Goal: Task Accomplishment & Management: Use online tool/utility

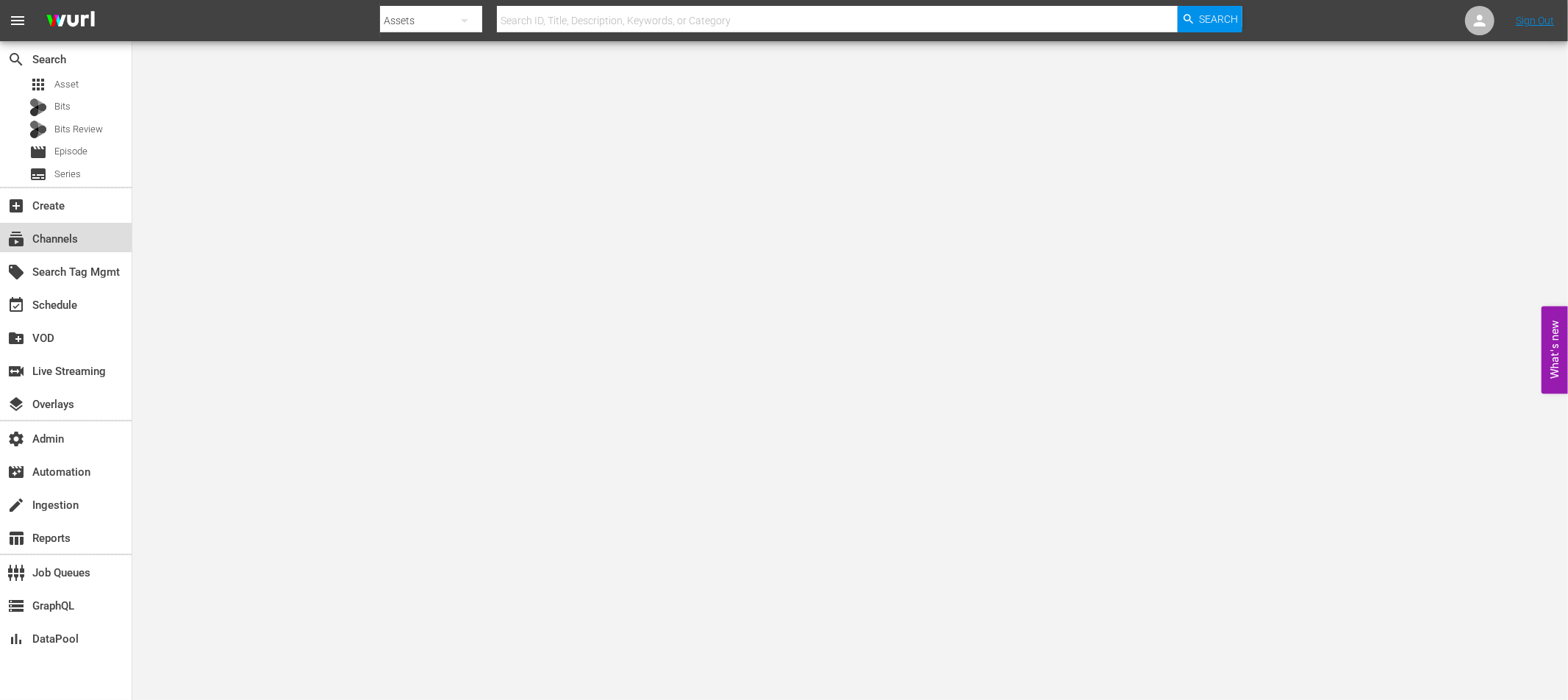
click at [28, 237] on div "subscriptions Channels" at bounding box center [41, 236] width 82 height 13
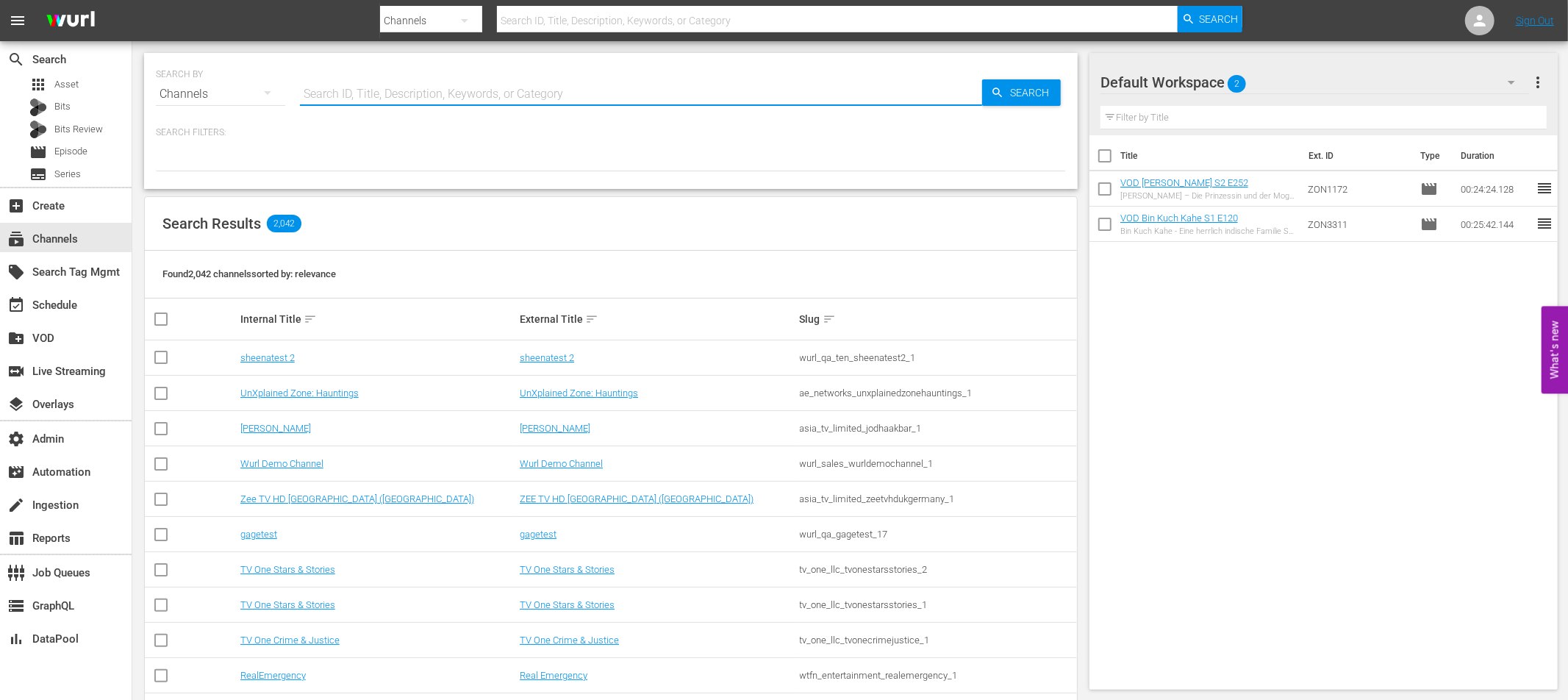
click at [351, 95] on input "text" at bounding box center [641, 94] width 682 height 35
type input "screambox"
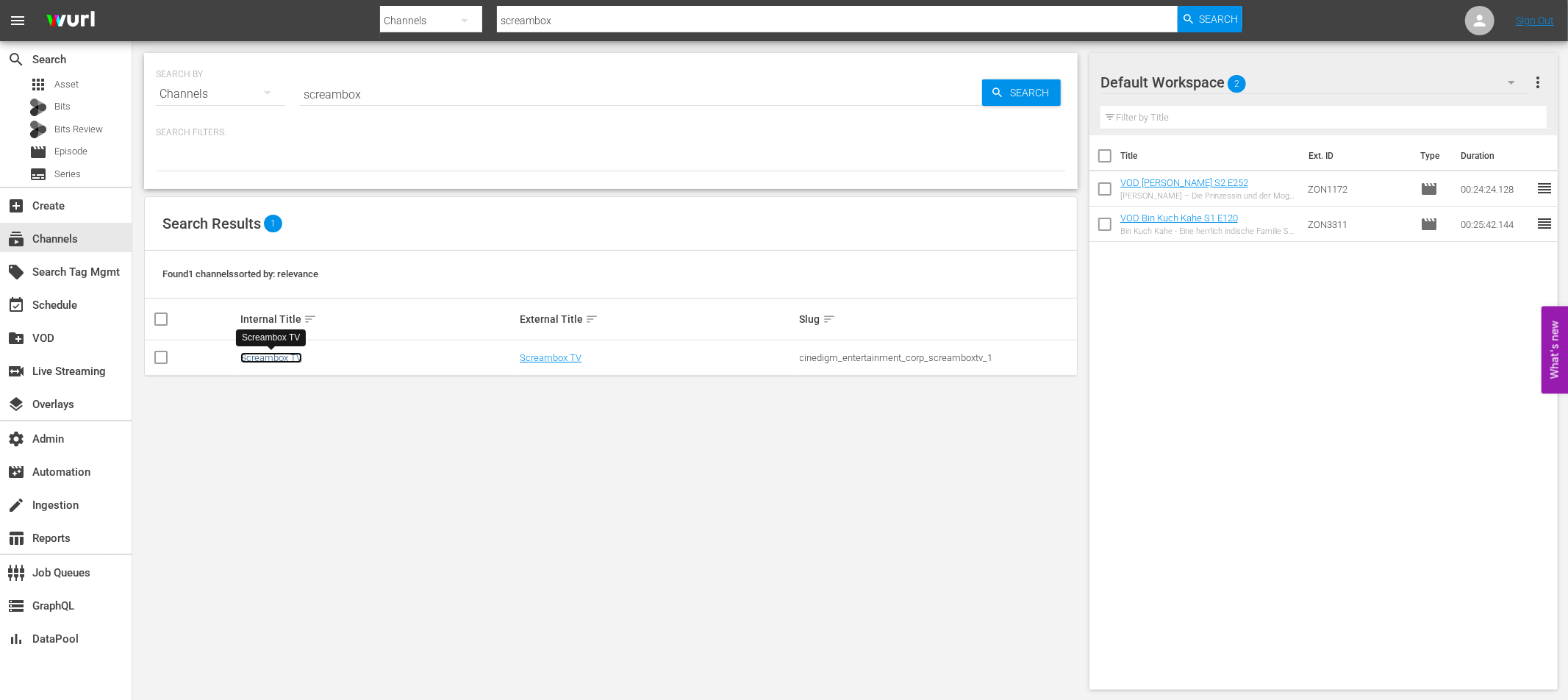
click at [273, 361] on link "Screambox TV" at bounding box center [271, 358] width 62 height 11
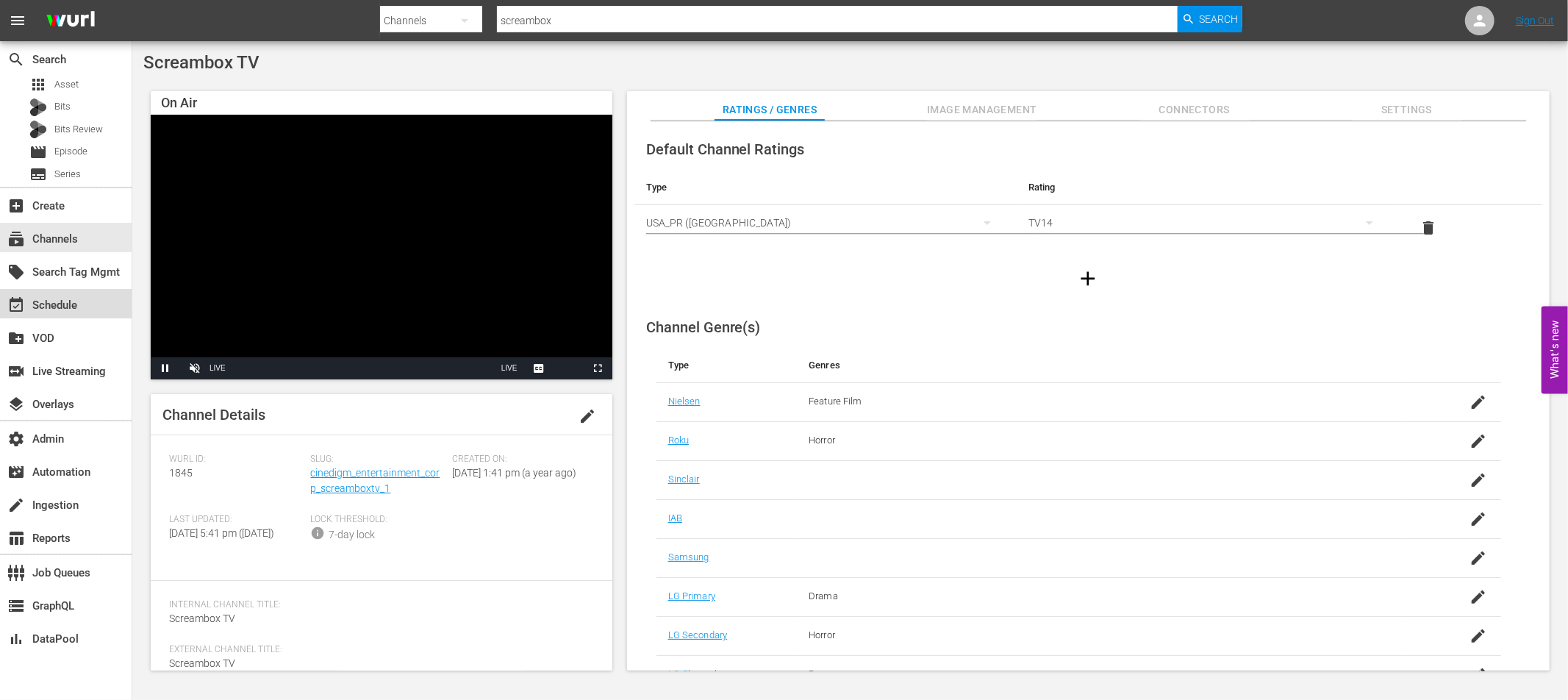
click at [68, 303] on div "event_available Schedule" at bounding box center [41, 302] width 82 height 13
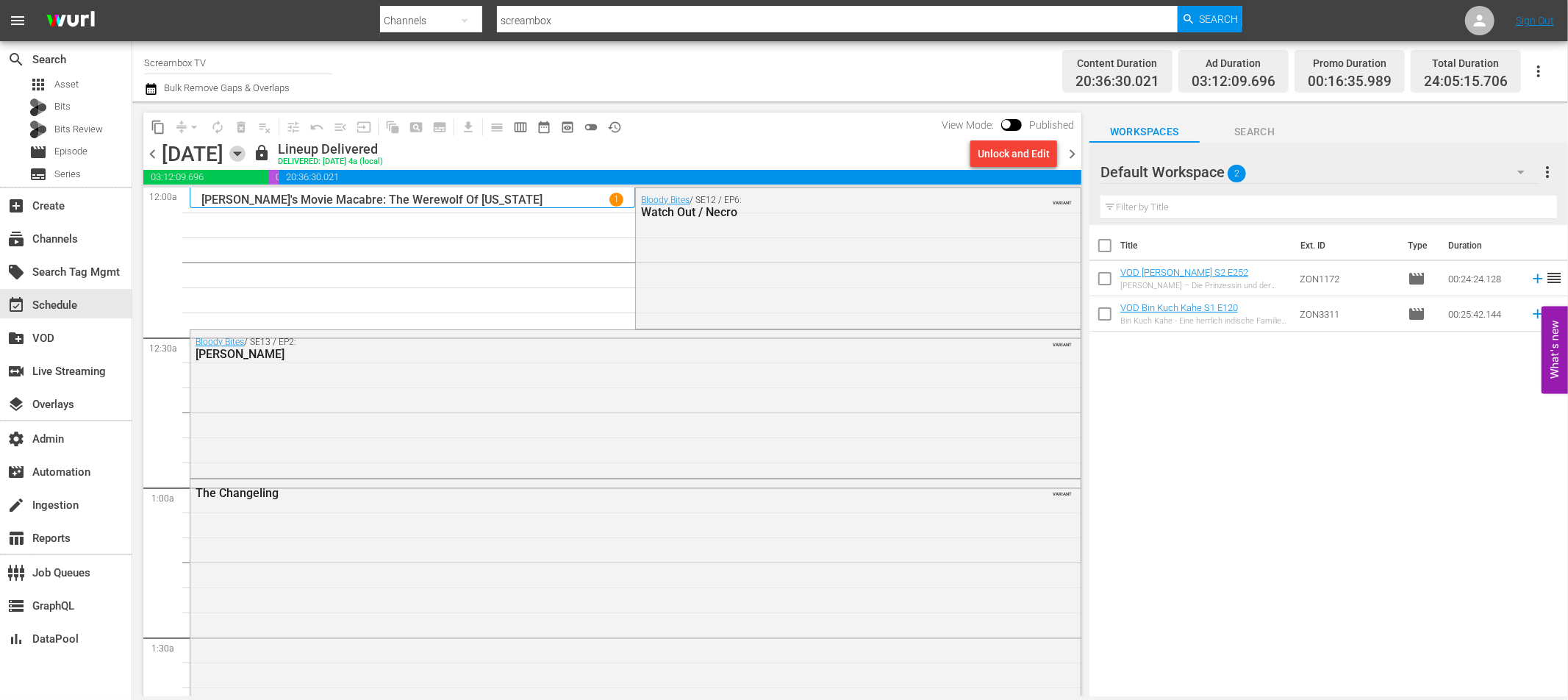
click at [245, 156] on icon "button" at bounding box center [237, 153] width 16 height 16
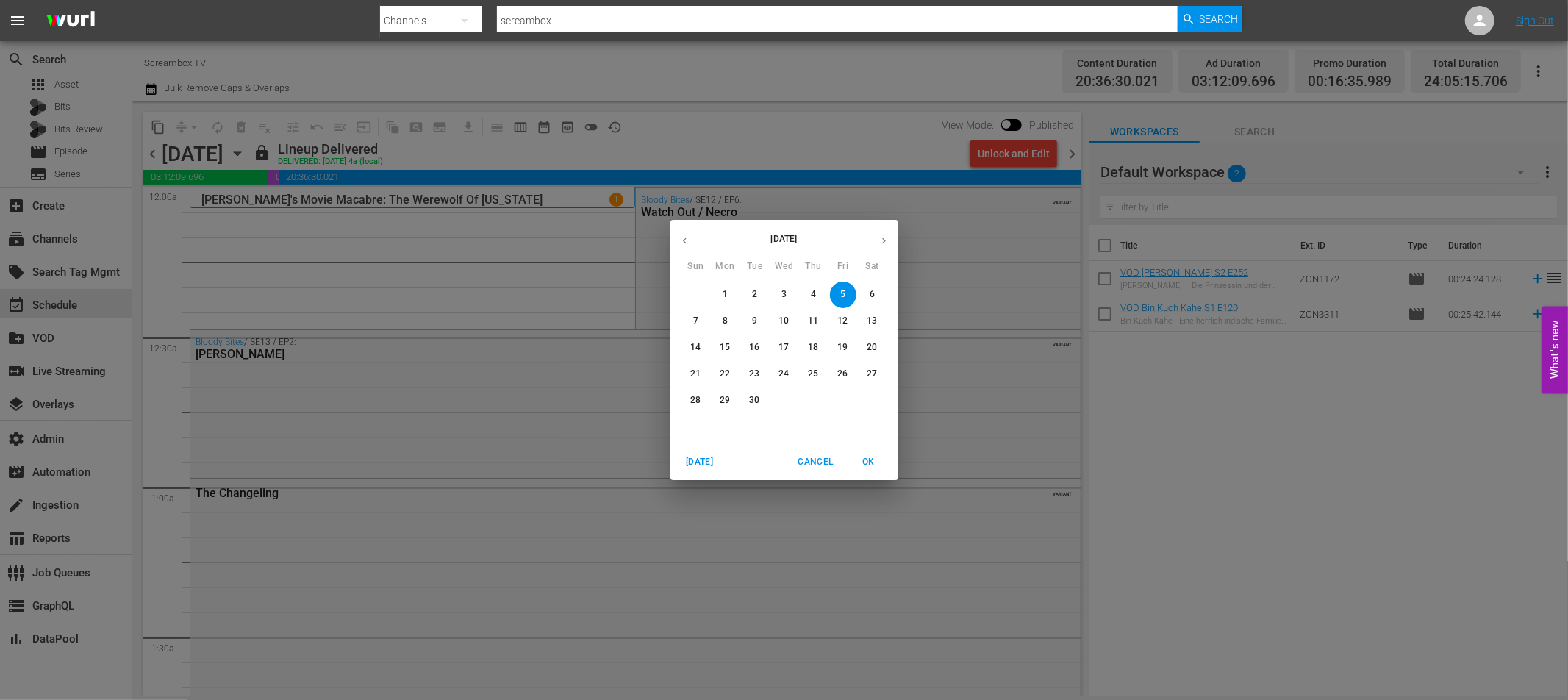
click at [843, 322] on p "12" at bounding box center [842, 320] width 10 height 12
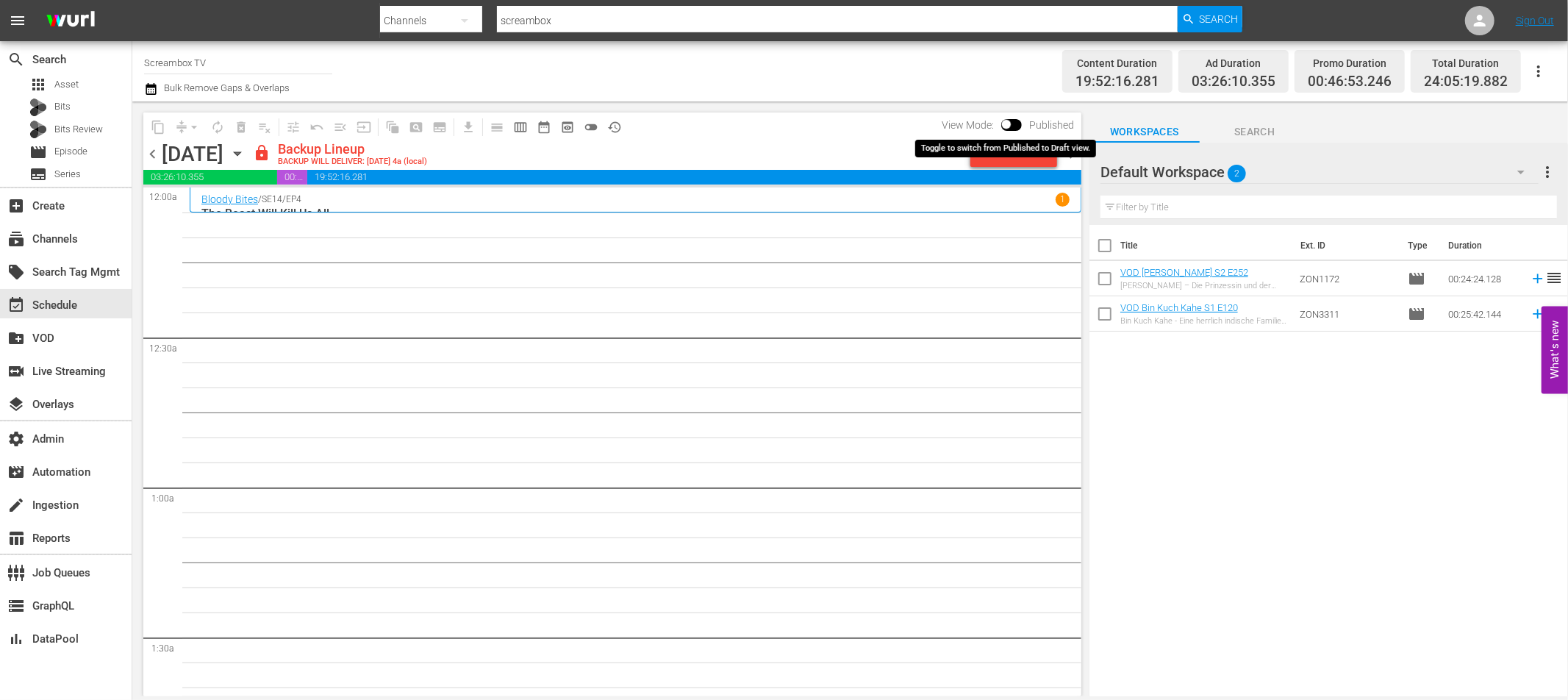
click at [1006, 123] on input "checkbox" at bounding box center [1007, 127] width 31 height 10
checkbox input "true"
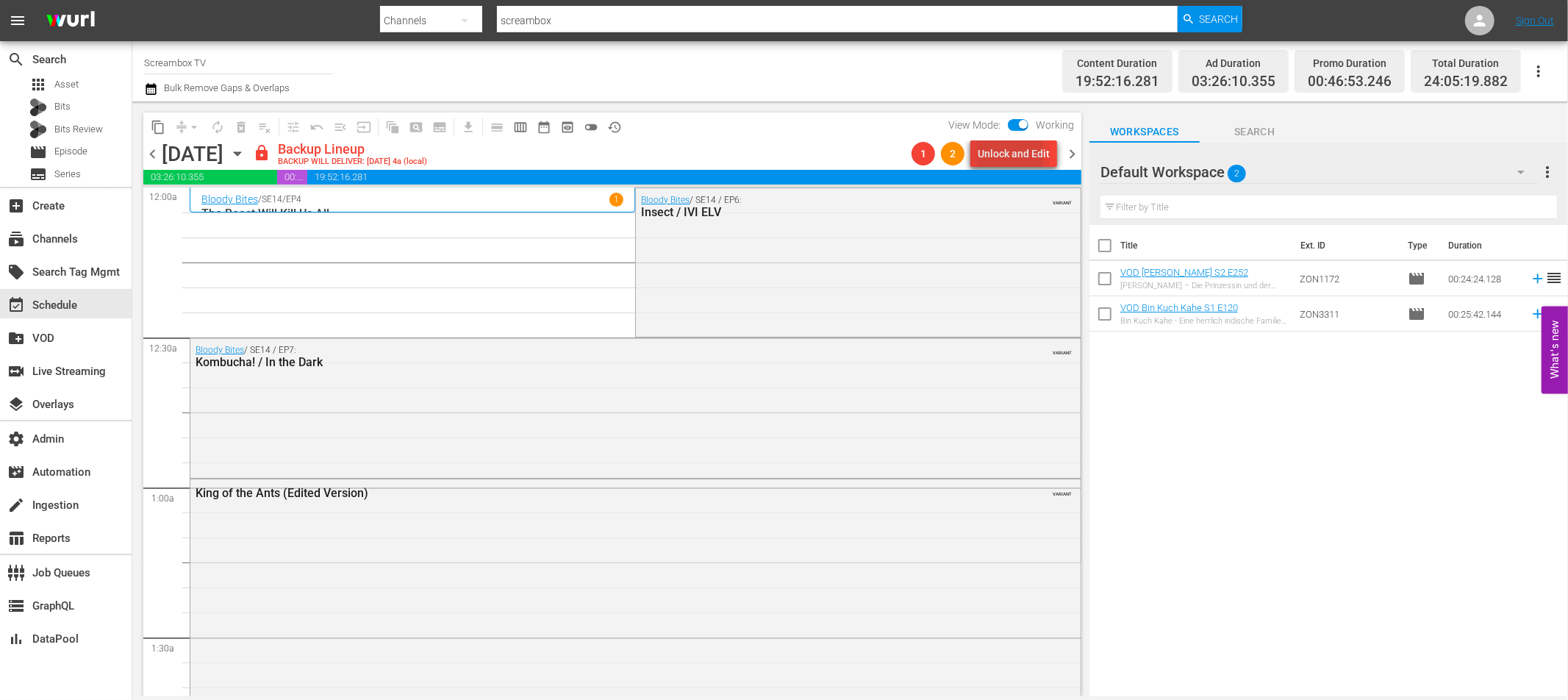
click at [999, 156] on div "Unlock and Edit" at bounding box center [1013, 153] width 72 height 27
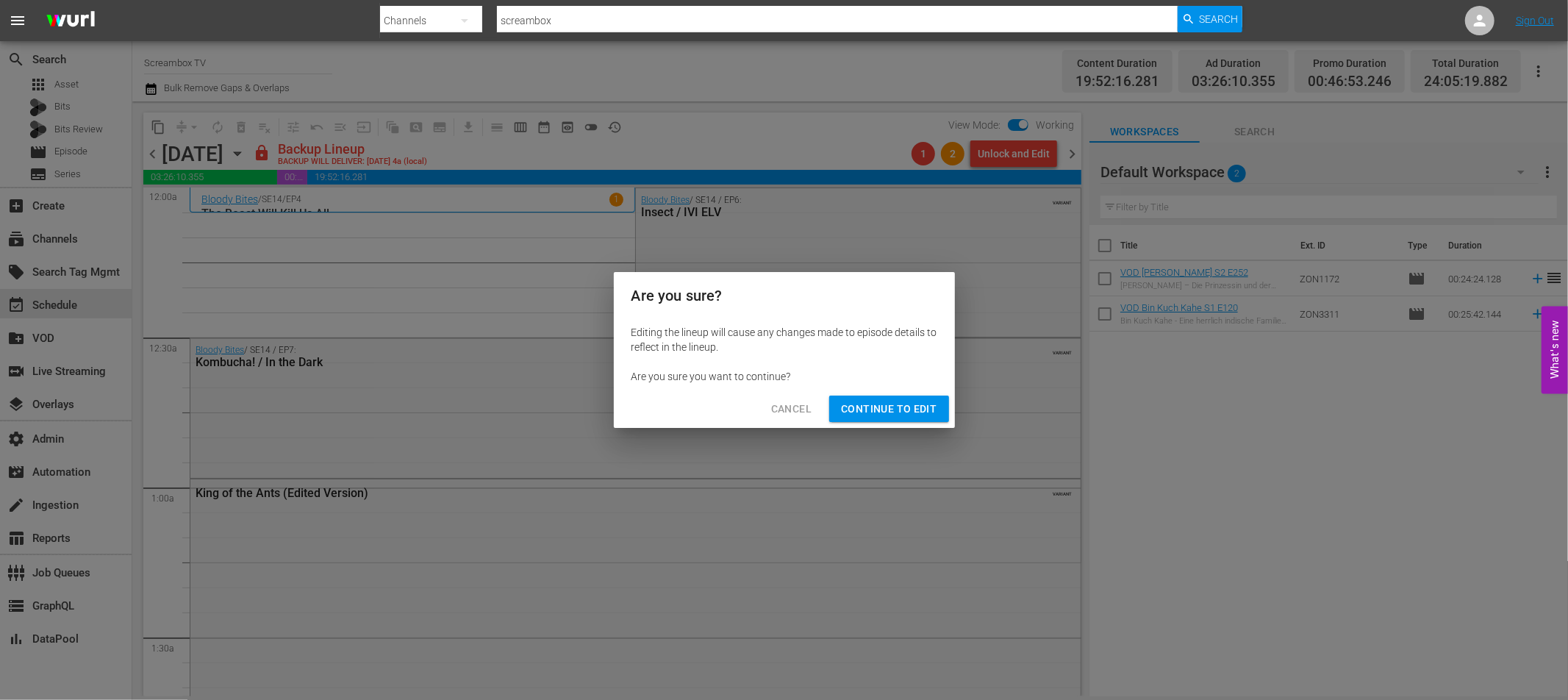
click at [895, 413] on span "Continue to Edit" at bounding box center [889, 409] width 95 height 19
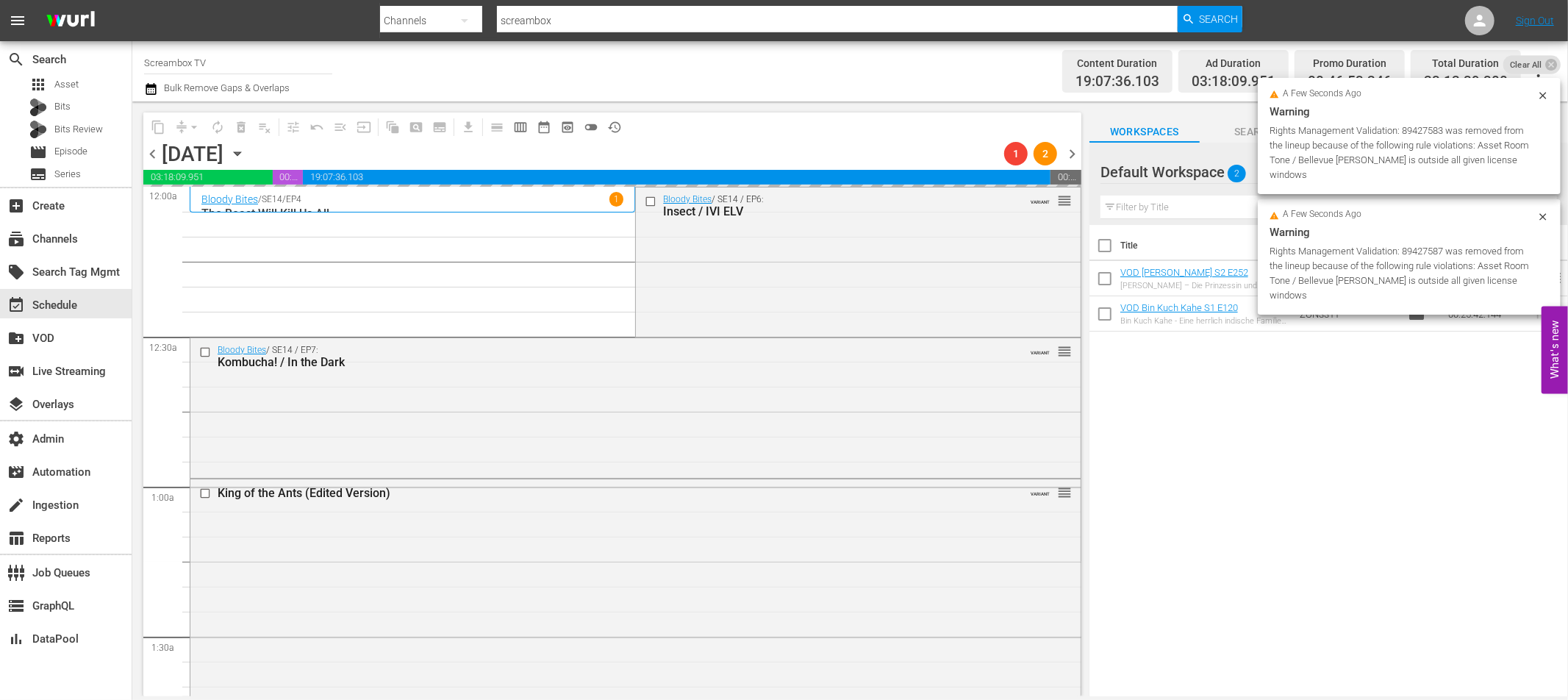
click at [1005, 156] on span "1" at bounding box center [1015, 153] width 23 height 12
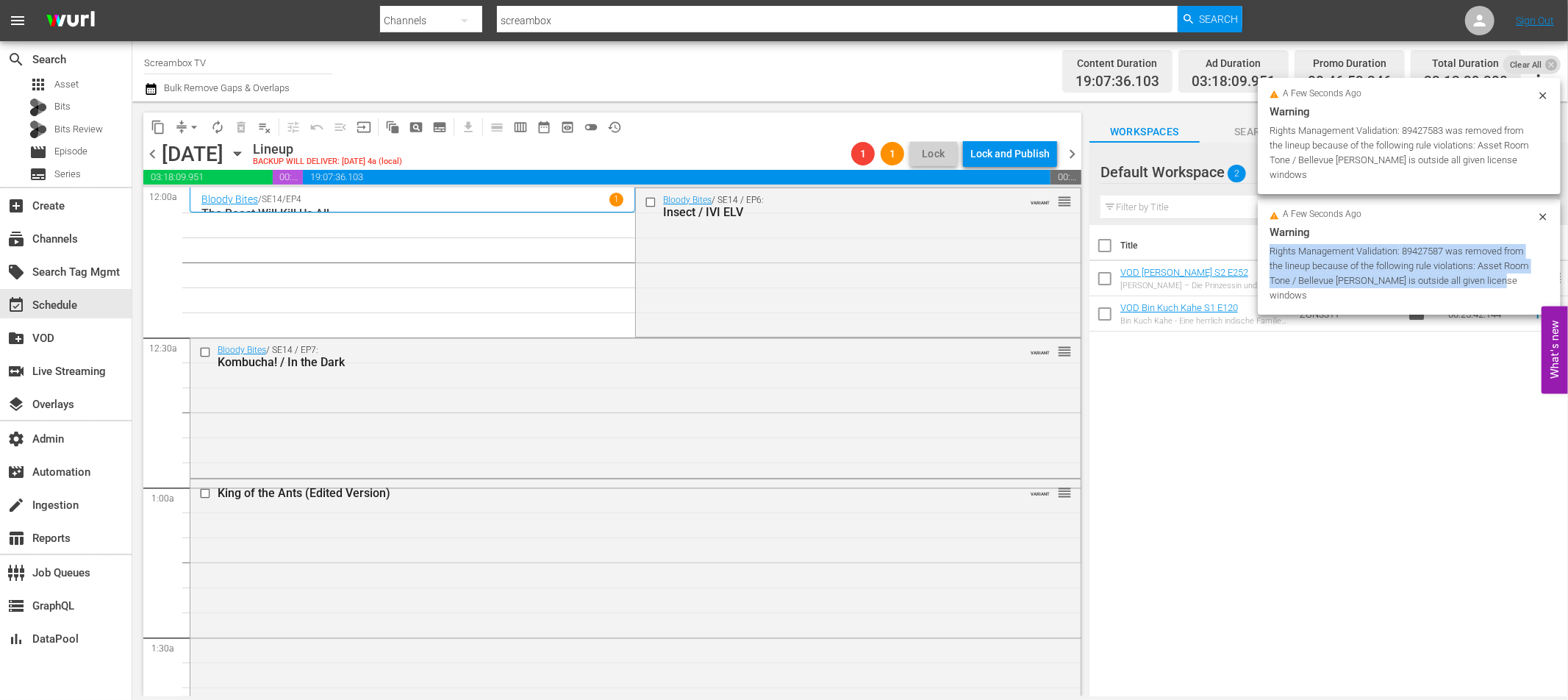
drag, startPoint x: 1512, startPoint y: 269, endPoint x: 1269, endPoint y: 232, distance: 245.8
click at [1270, 244] on div "Rights Management Validation: 89427587 was removed from the lineup because of t…" at bounding box center [1401, 273] width 264 height 59
copy div "Rights Management Validation: 89427587 was removed from the lineup because of t…"
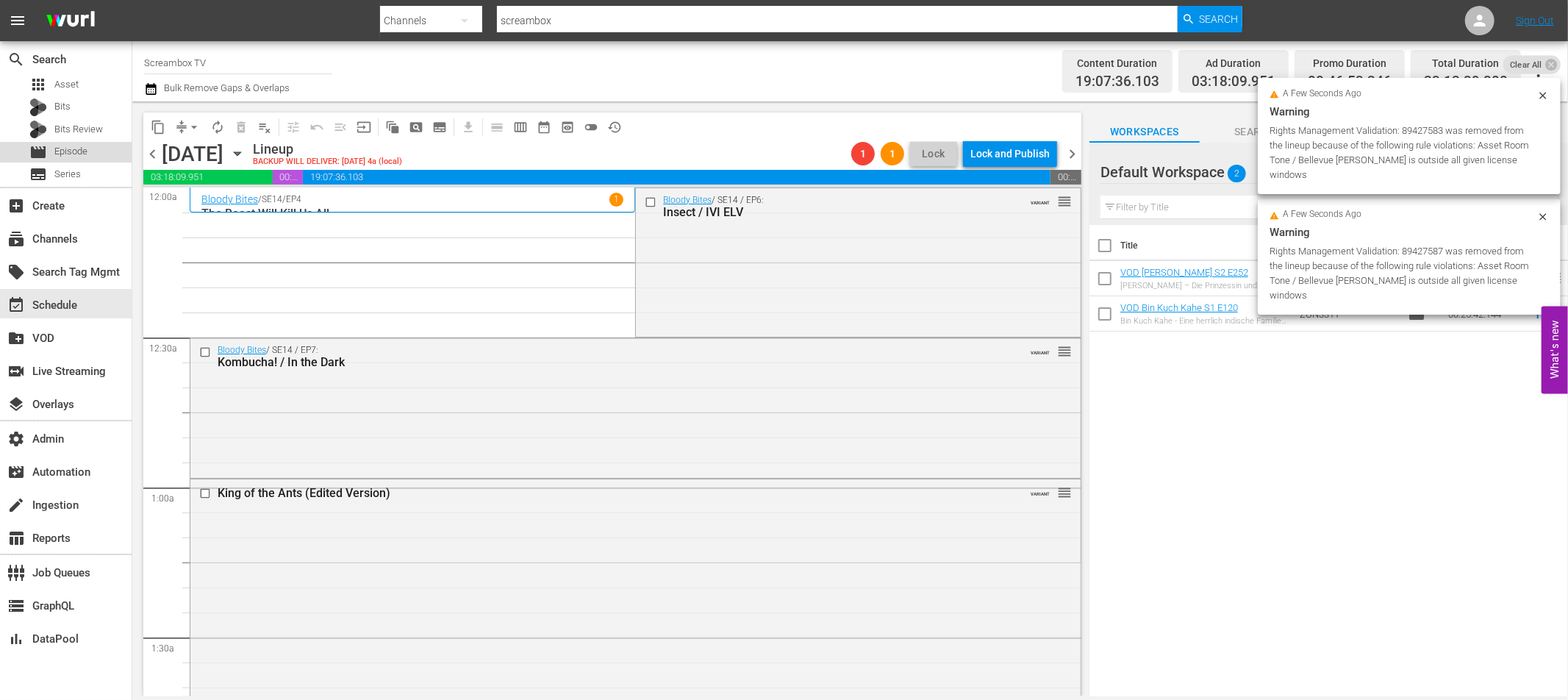
click at [71, 154] on span "Episode" at bounding box center [70, 152] width 33 height 15
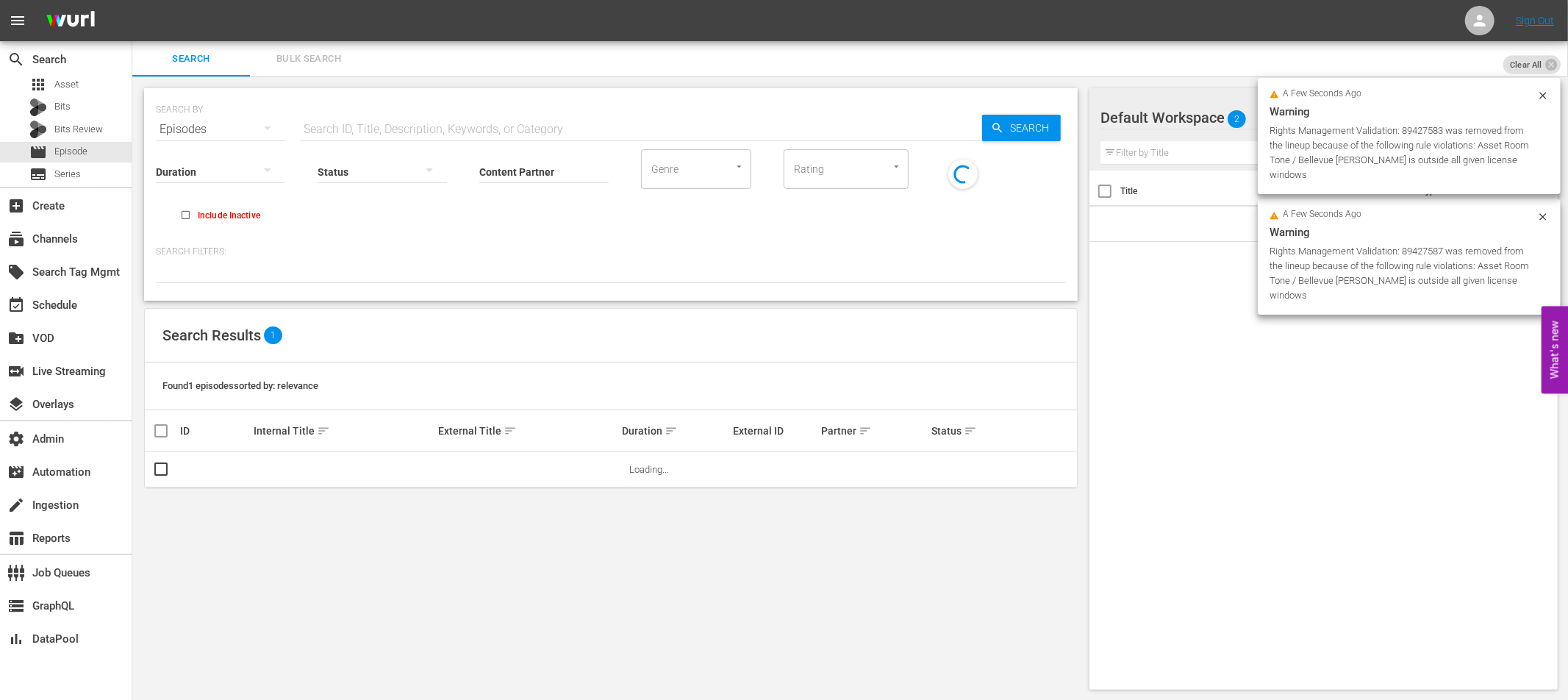
drag, startPoint x: 332, startPoint y: 115, endPoint x: 344, endPoint y: 128, distance: 17.7
click at [334, 120] on input "text" at bounding box center [641, 130] width 682 height 35
paste input "89427587"
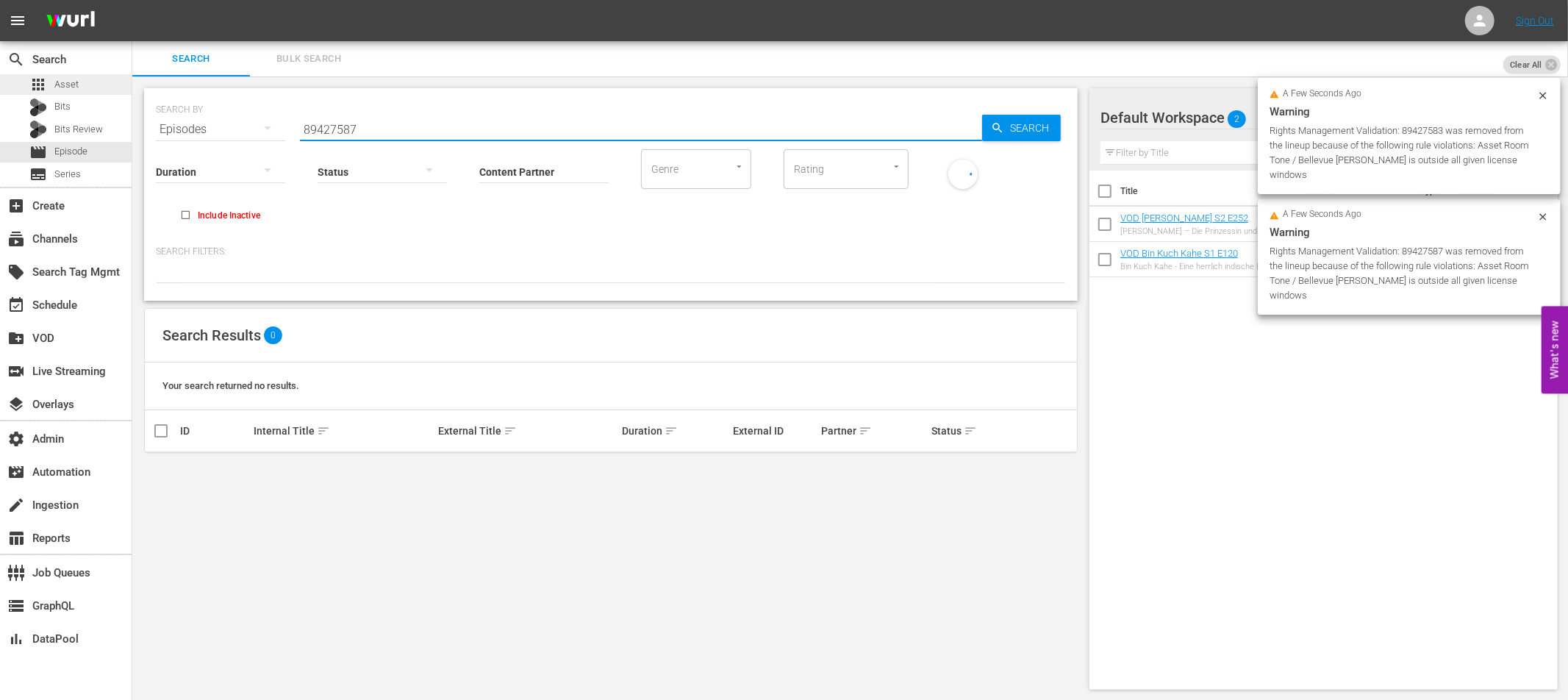
type input "89427587"
click at [67, 80] on span "Asset" at bounding box center [66, 85] width 24 height 15
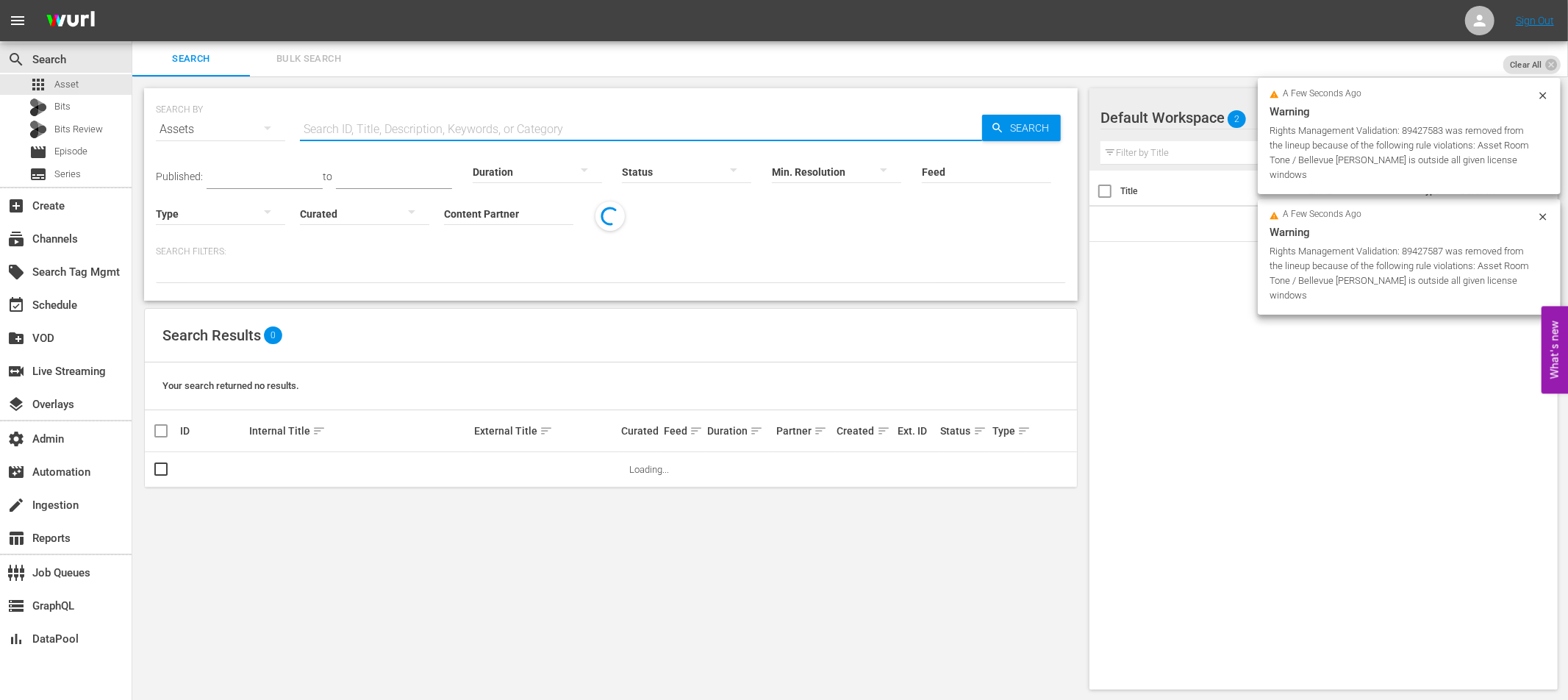
click at [384, 135] on input "text" at bounding box center [641, 130] width 682 height 35
paste input "89427587"
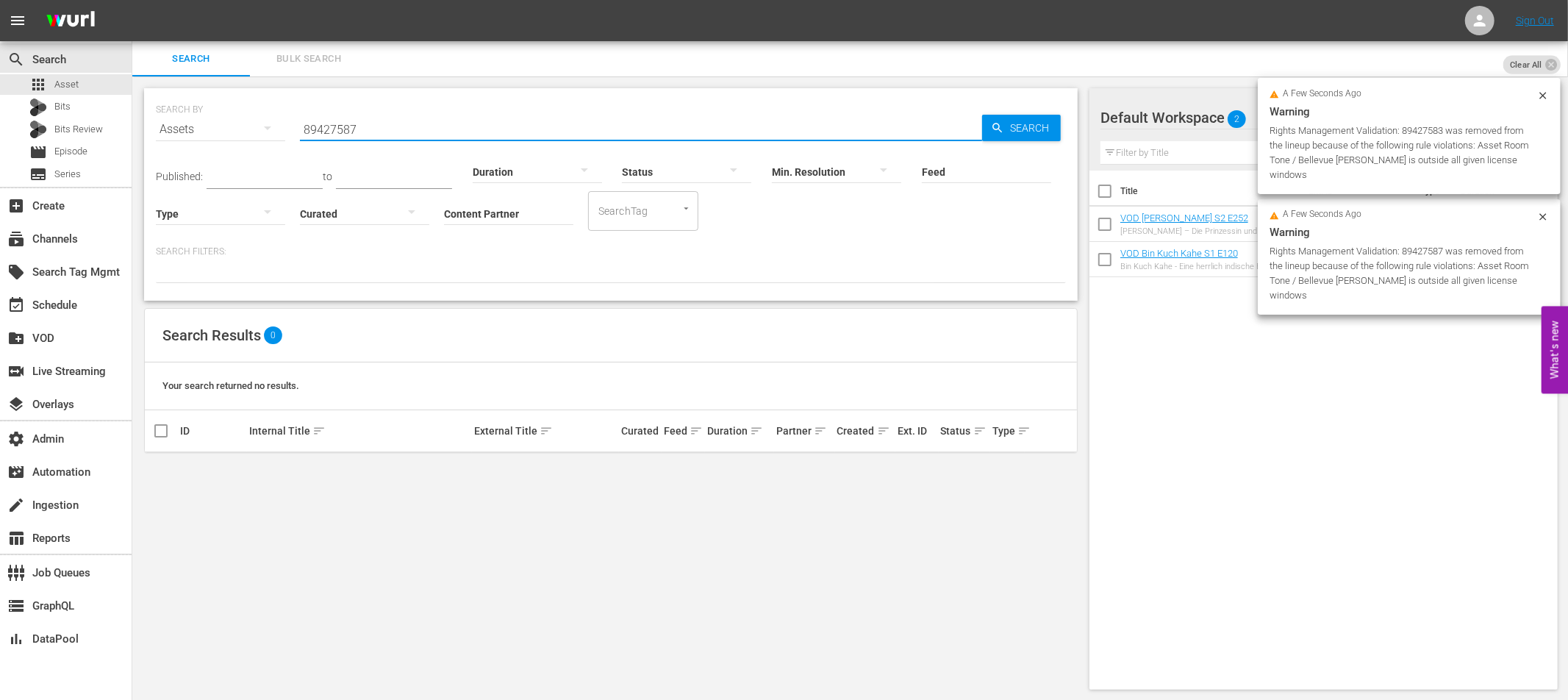
type input "89427587"
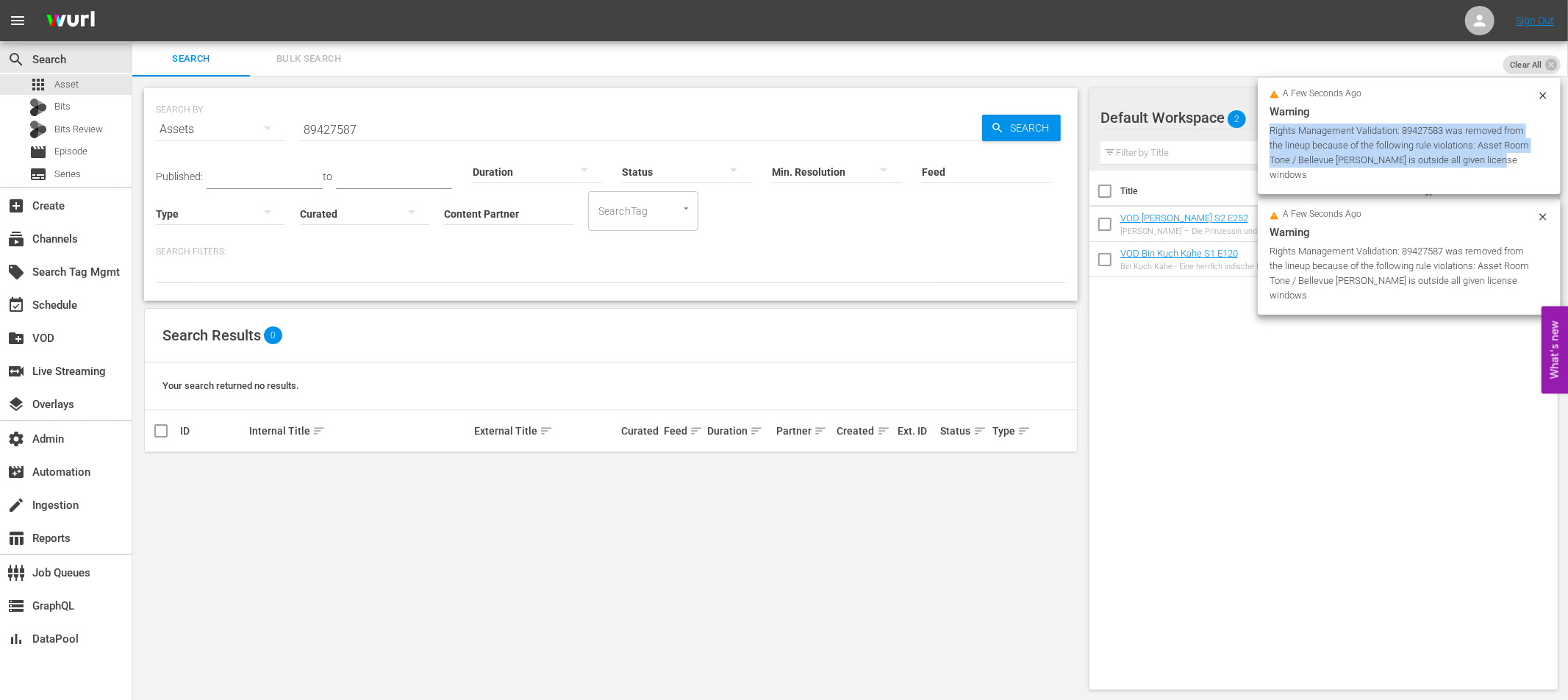
drag, startPoint x: 1270, startPoint y: 128, endPoint x: 1502, endPoint y: 162, distance: 234.5
click at [1502, 162] on div "Rights Management Validation: 89427583 was removed from the lineup because of t…" at bounding box center [1401, 152] width 264 height 59
copy div "Rights Management Validation: 89427583 was removed from the lineup because of t…"
